Goal: Task Accomplishment & Management: Manage account settings

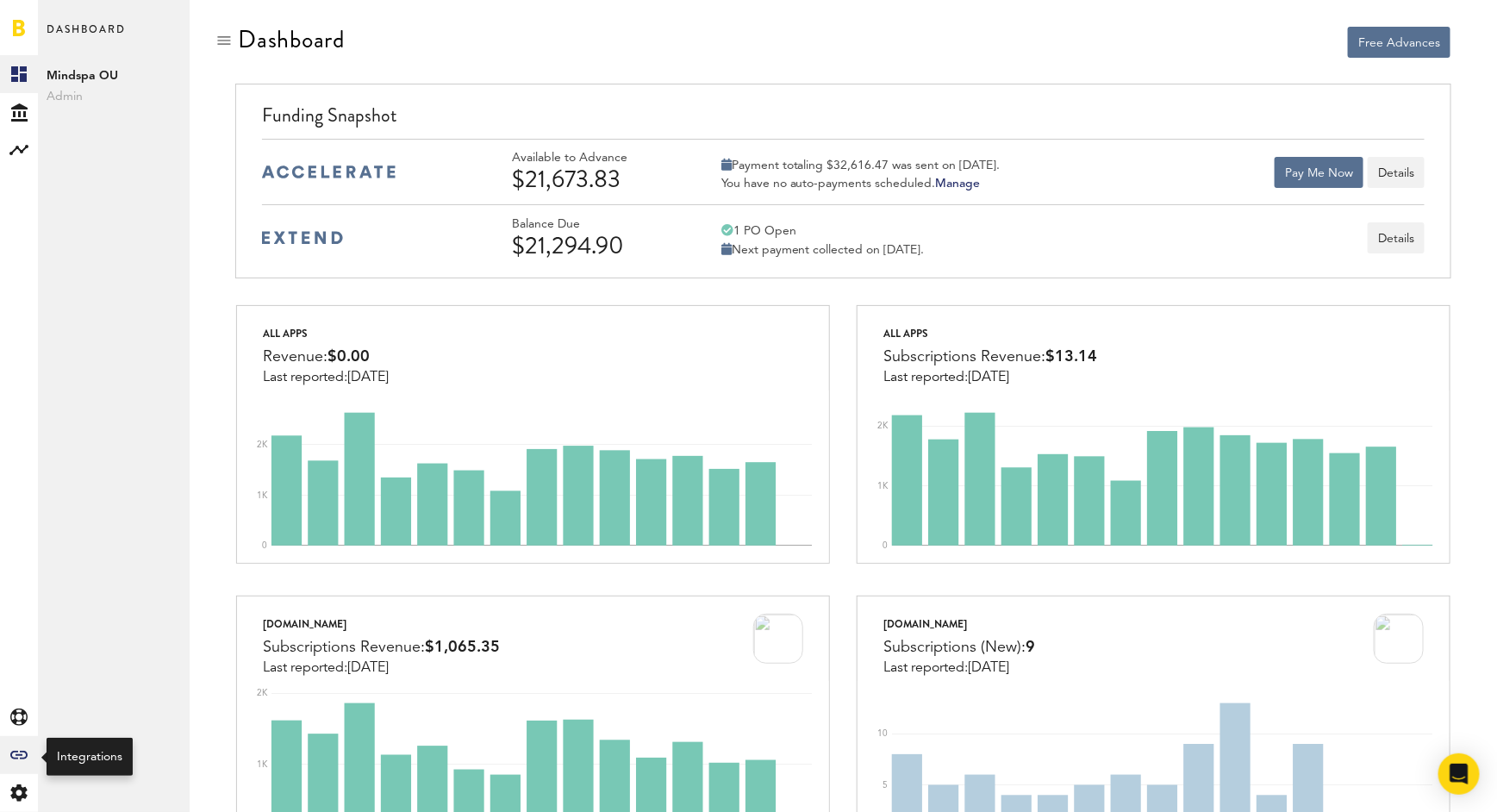
click at [23, 756] on icon "Created with Sketch." at bounding box center [19, 755] width 17 height 9
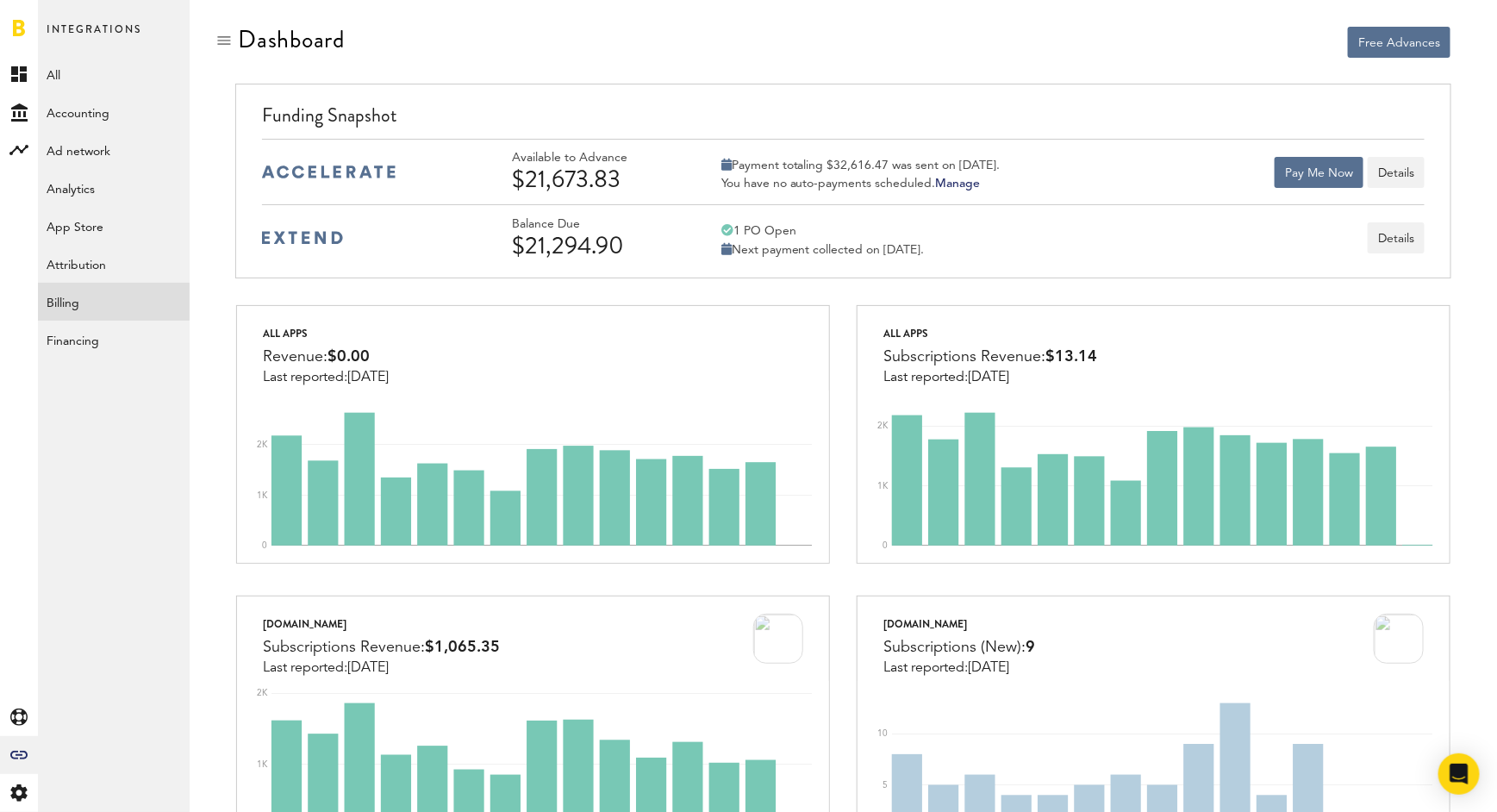
click at [82, 297] on link "Billing" at bounding box center [113, 302] width 151 height 38
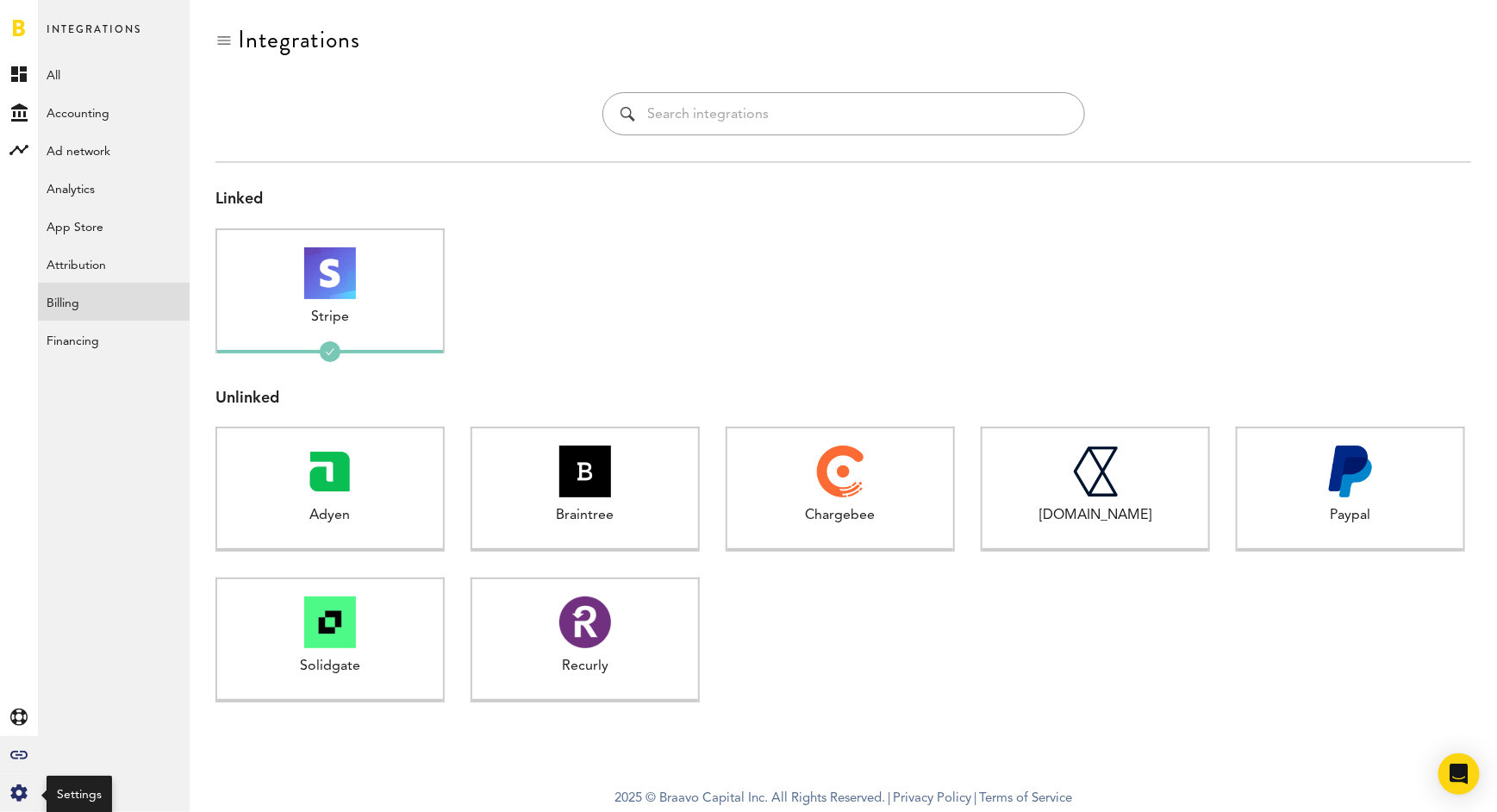
click at [19, 785] on icon at bounding box center [19, 792] width 16 height 17
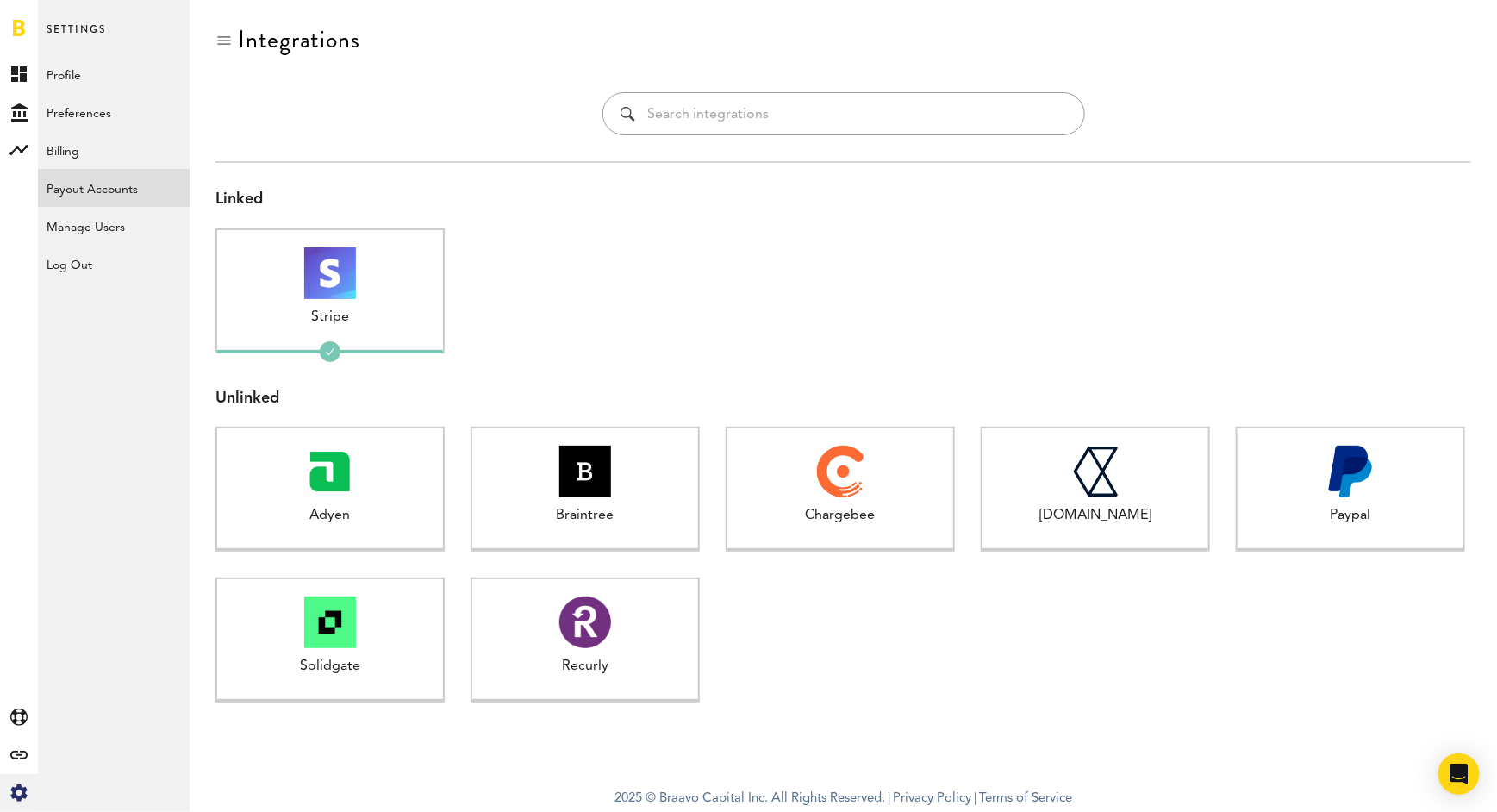
click at [102, 184] on link "Payout Accounts" at bounding box center [113, 188] width 151 height 38
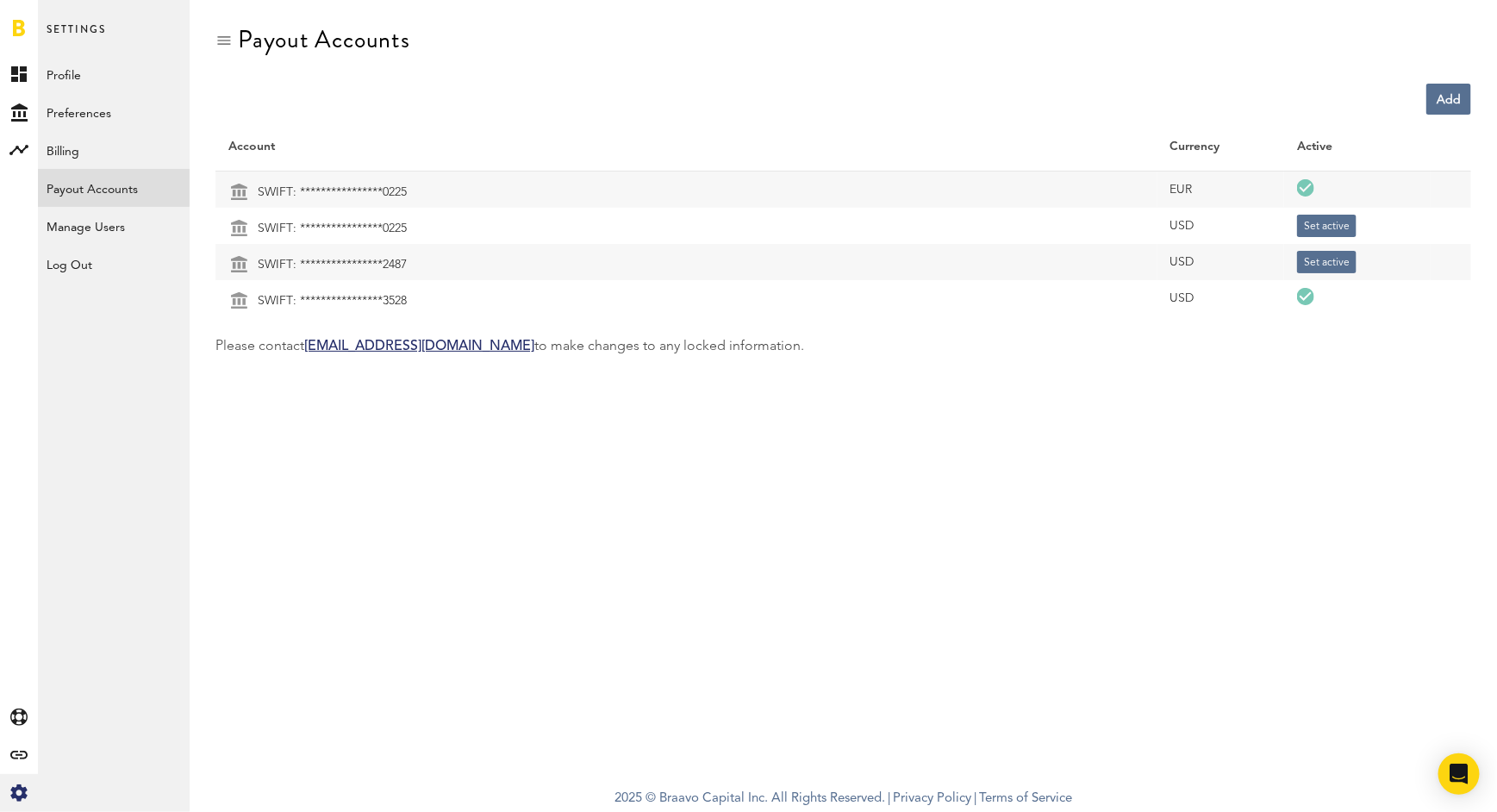
click at [1310, 298] on span at bounding box center [1307, 298] width 21 height 21
click at [1226, 190] on td "EUR" at bounding box center [1221, 190] width 127 height 37
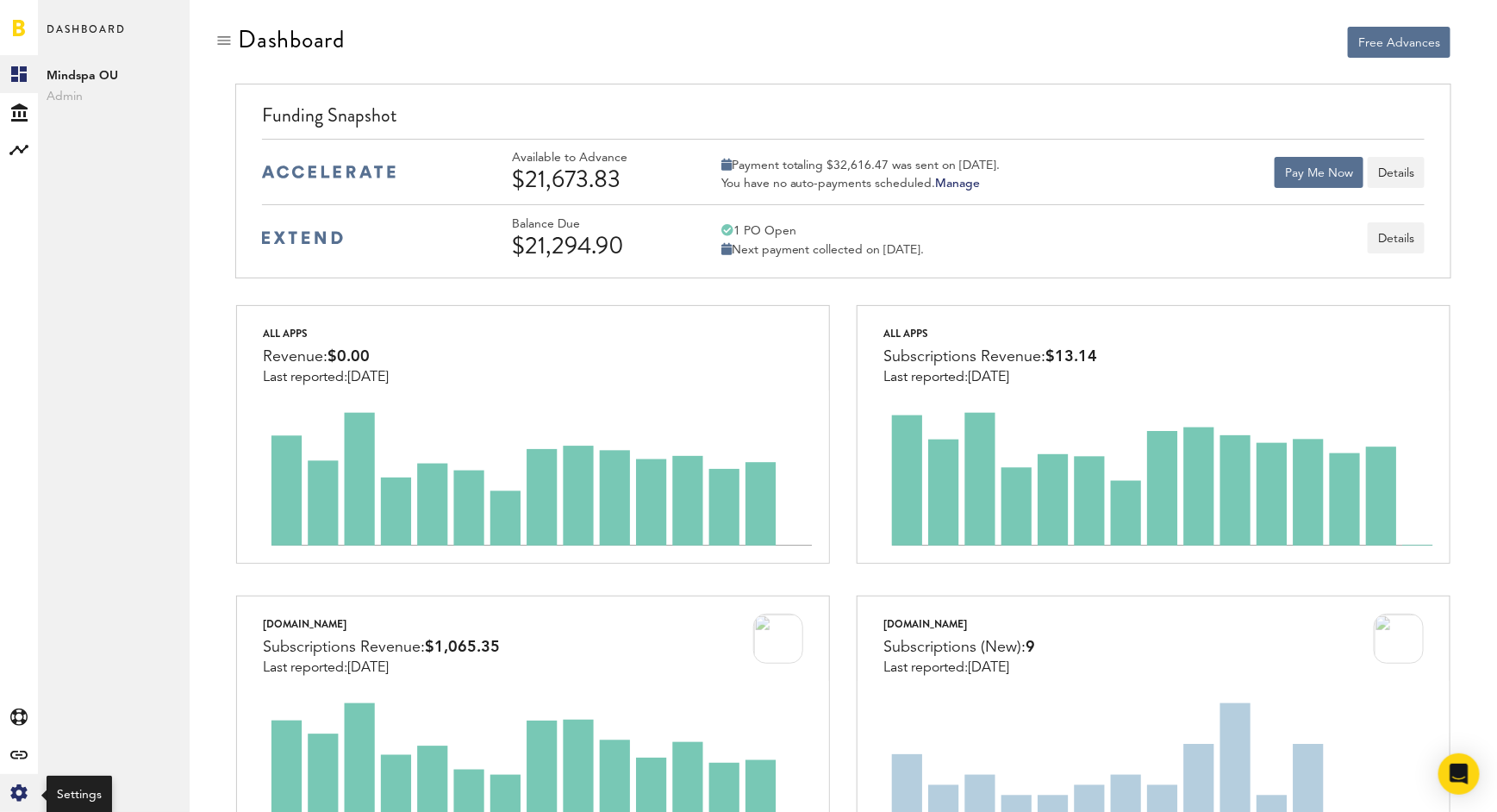
click at [18, 785] on icon at bounding box center [19, 792] width 16 height 17
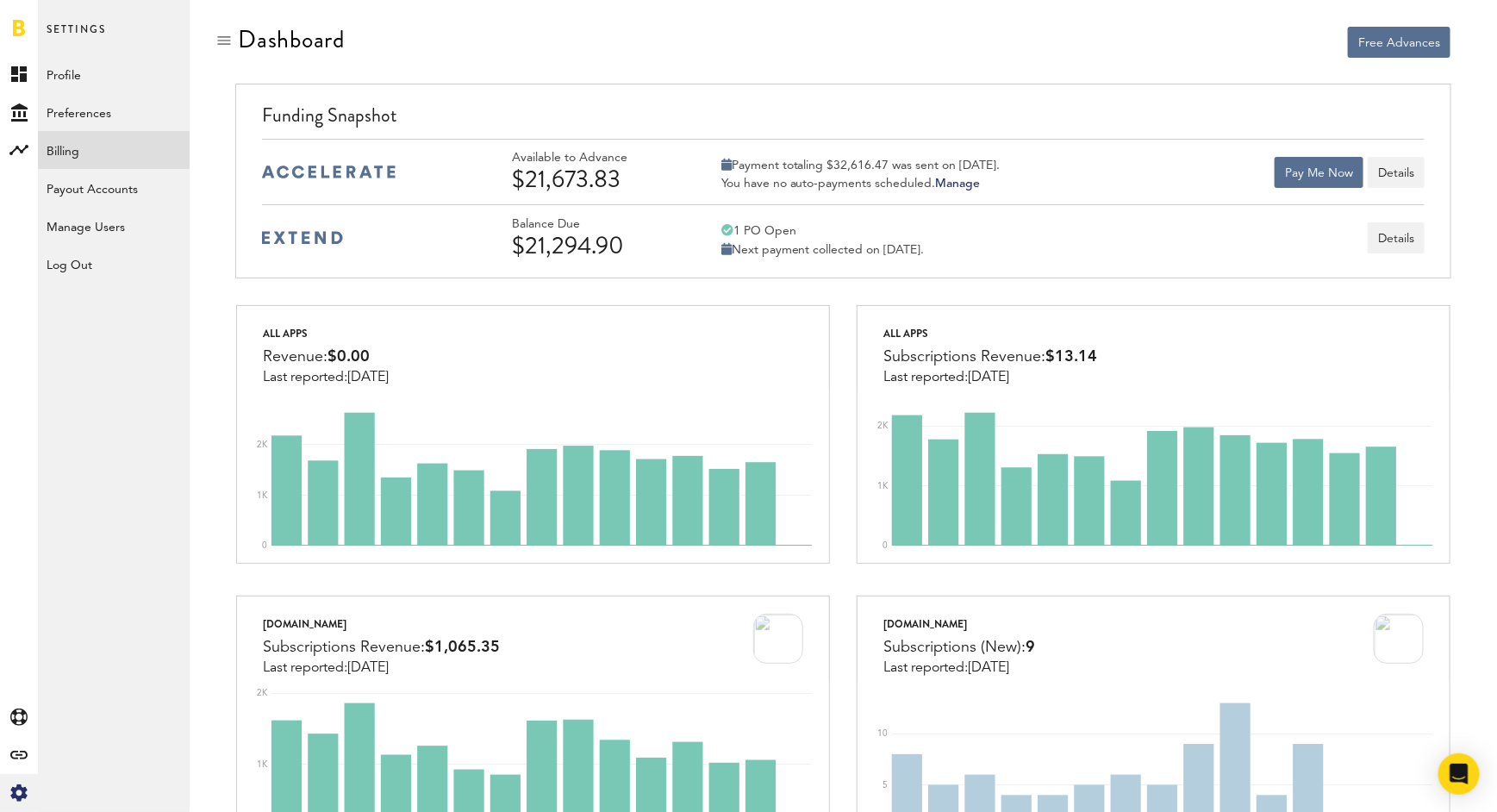
click at [99, 151] on link "Billing" at bounding box center [113, 150] width 151 height 38
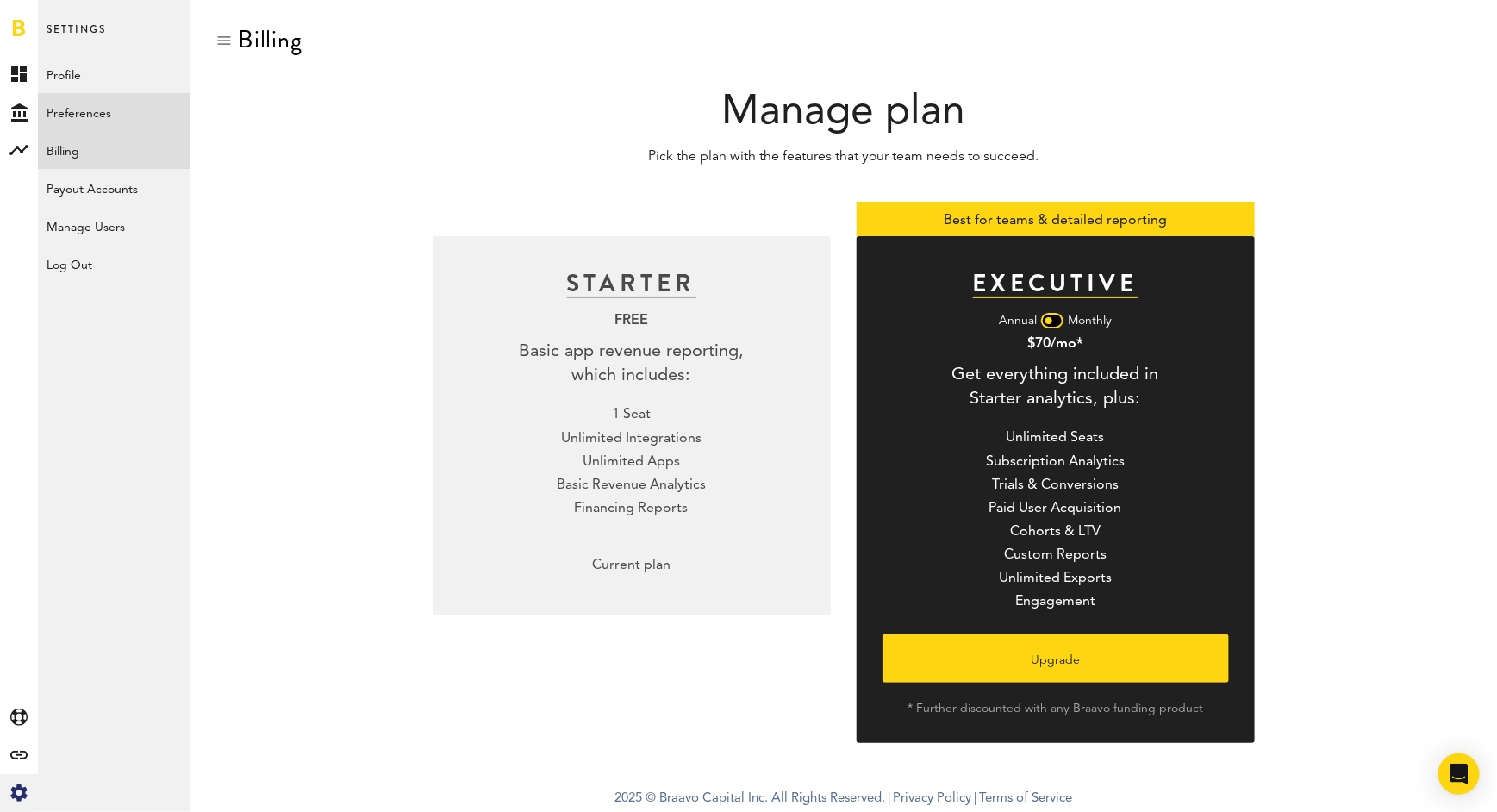
click at [109, 98] on link "Preferences" at bounding box center [113, 112] width 151 height 38
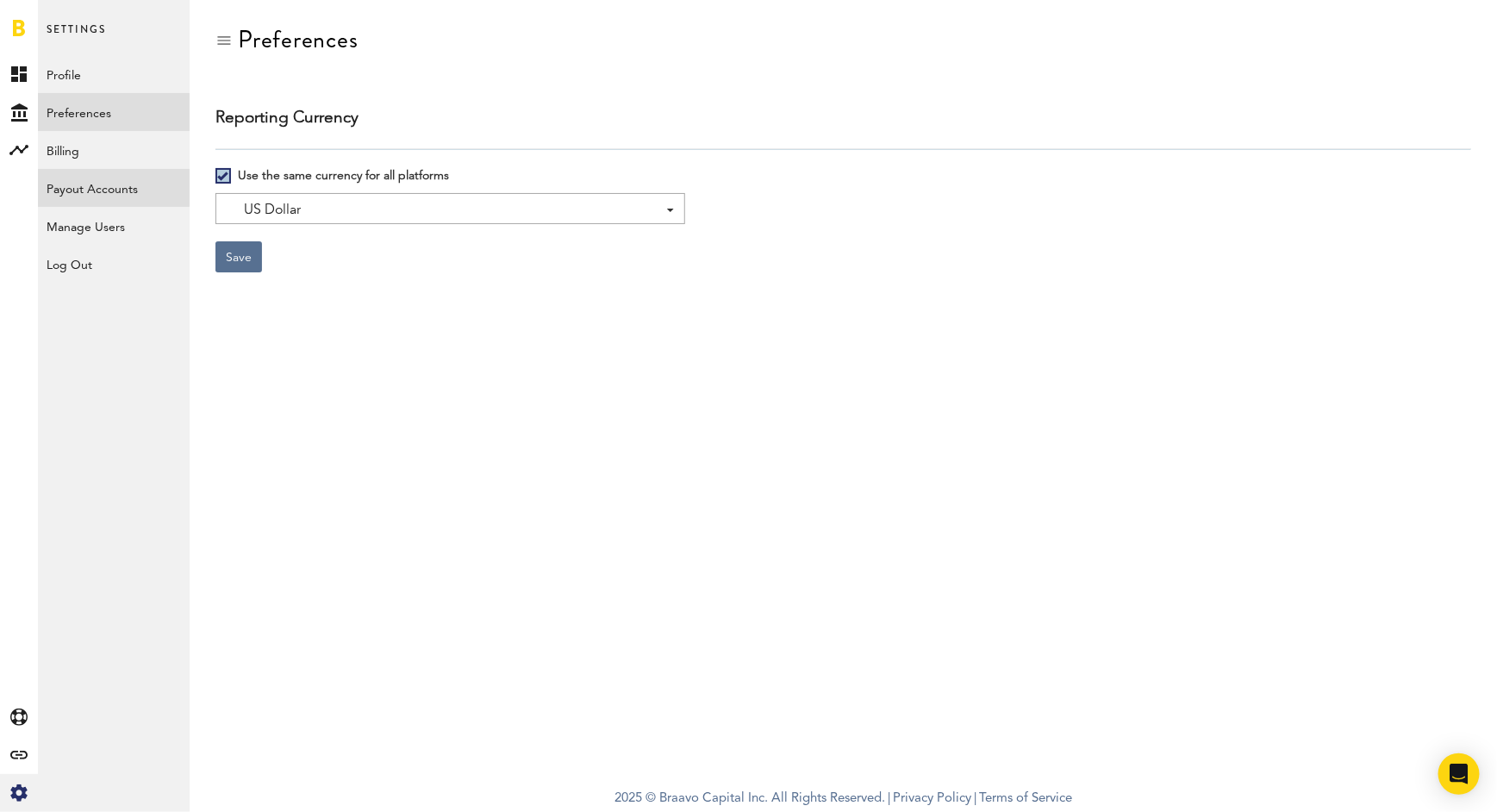
click at [94, 197] on link "Payout Accounts" at bounding box center [113, 188] width 151 height 38
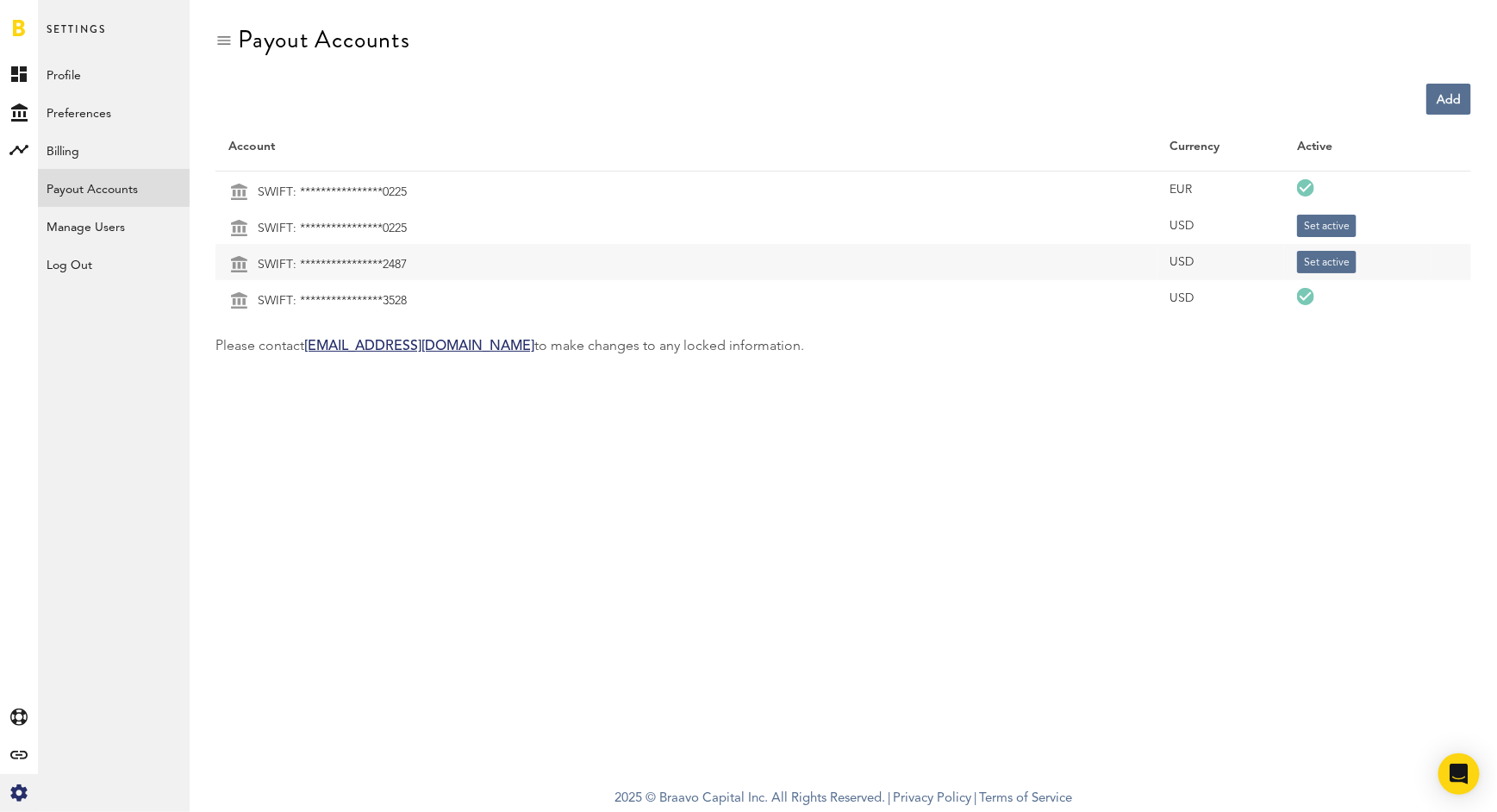
click at [1307, 183] on span at bounding box center [1307, 189] width 21 height 21
click at [386, 298] on td "**********" at bounding box center [687, 301] width 942 height 31
click at [383, 251] on td "**********" at bounding box center [687, 264] width 942 height 31
